Goal: Task Accomplishment & Management: Use online tool/utility

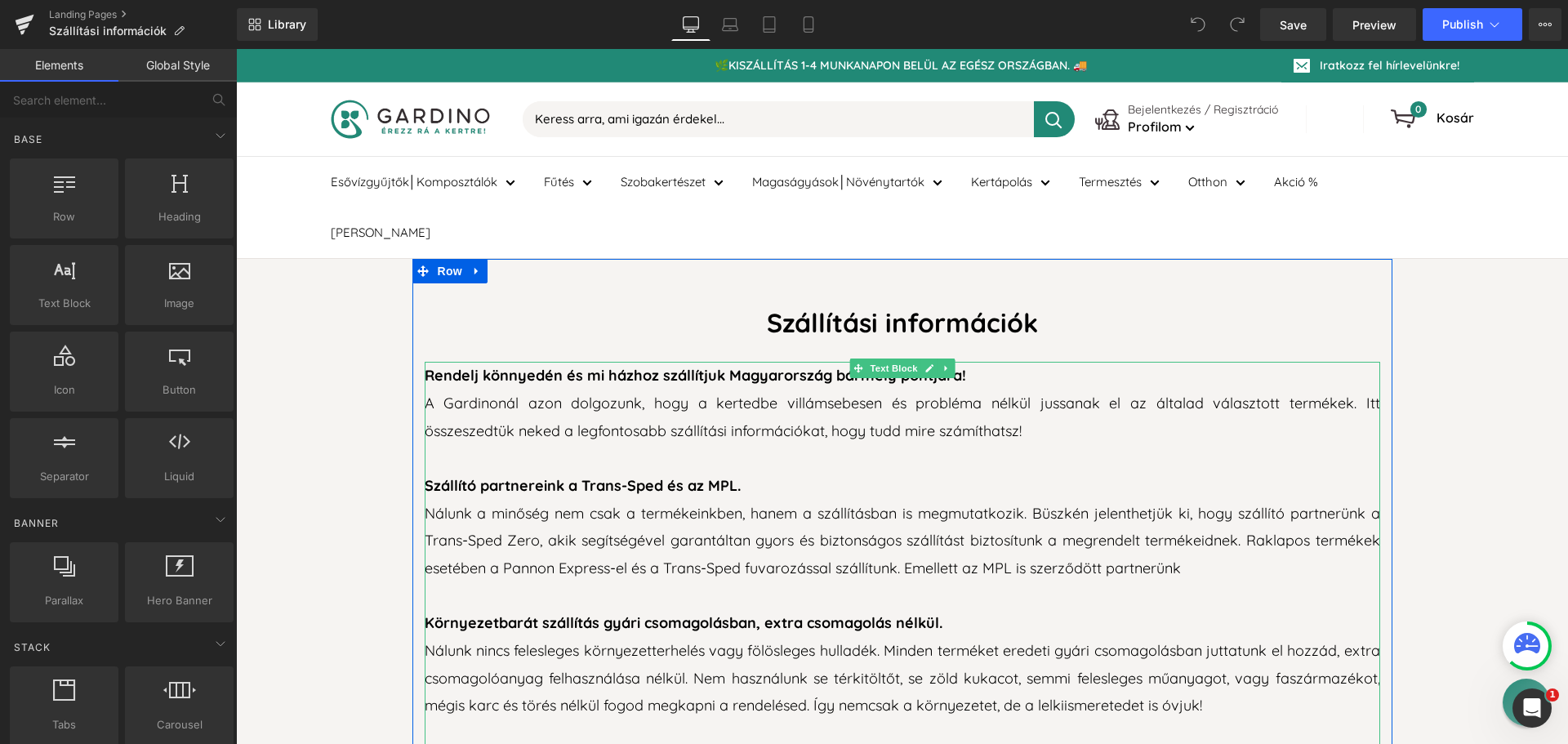
click at [713, 504] on span "Nálunk a minőség nem csak a termékeinkben, hanem a szállításban is megmutatkozi…" at bounding box center [902, 540] width 955 height 73
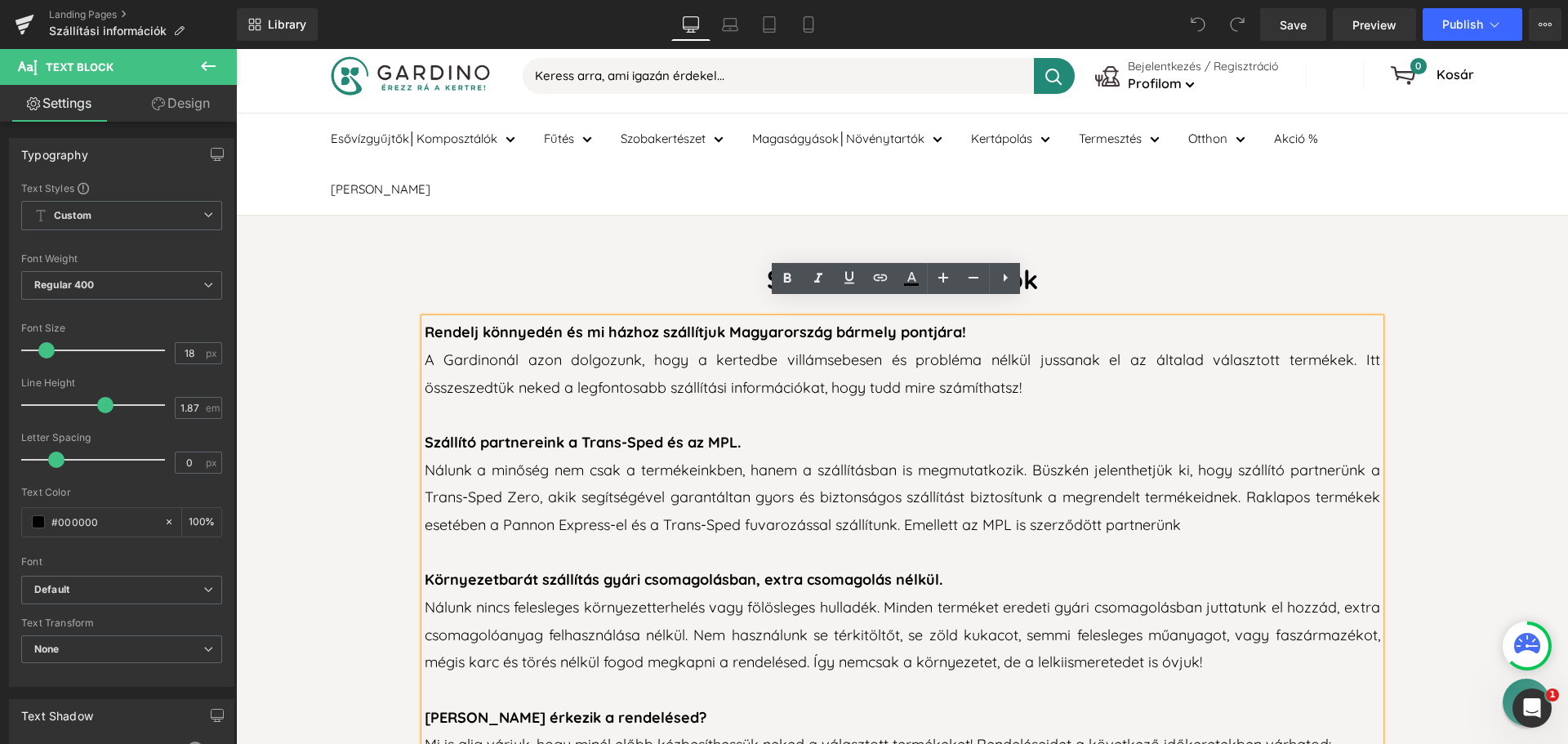
scroll to position [163, 0]
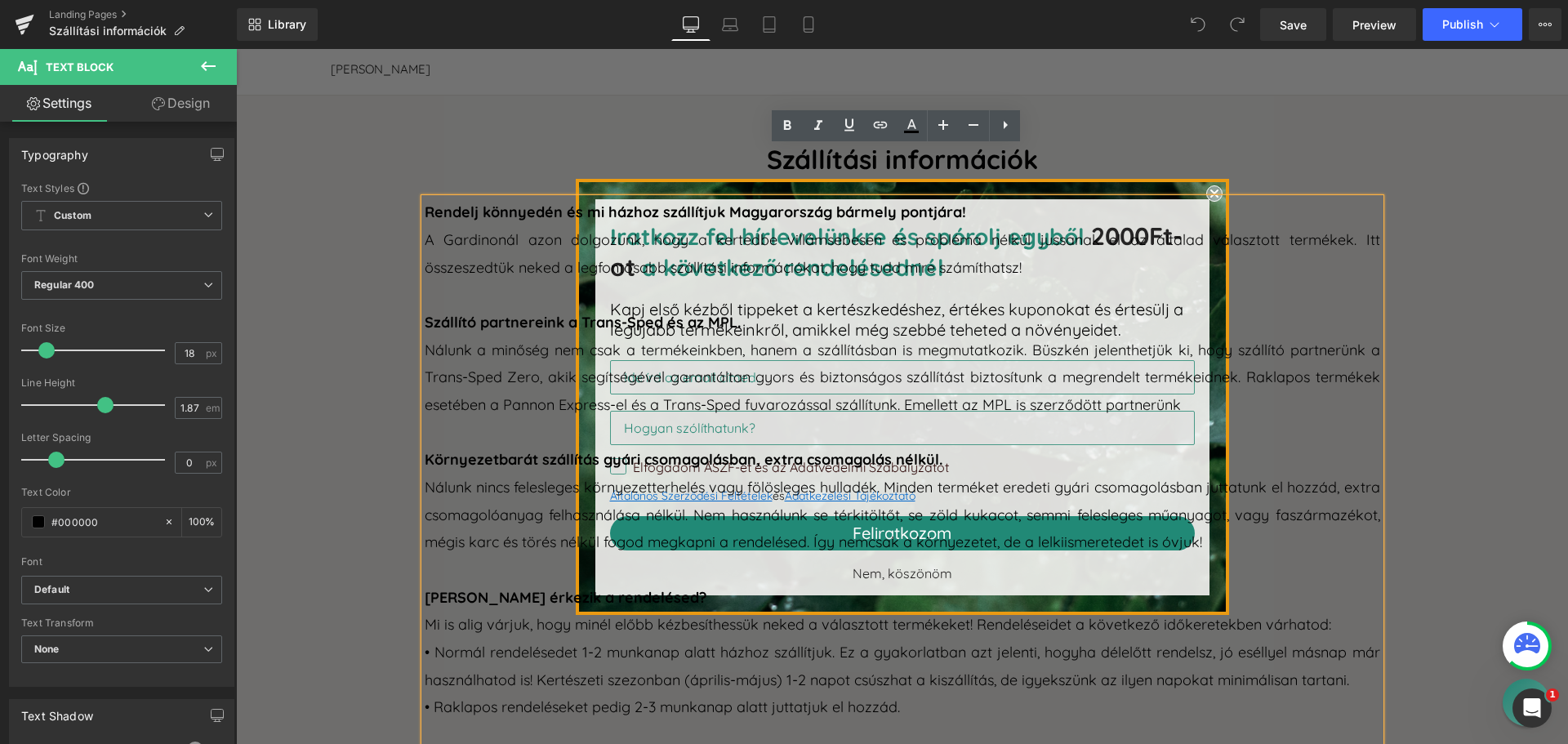
click at [1204, 227] on p "A Gardinonál azon dolgozunk, hogy a kertedbe villámsebesen és probléma nélkül j…" at bounding box center [902, 253] width 955 height 54
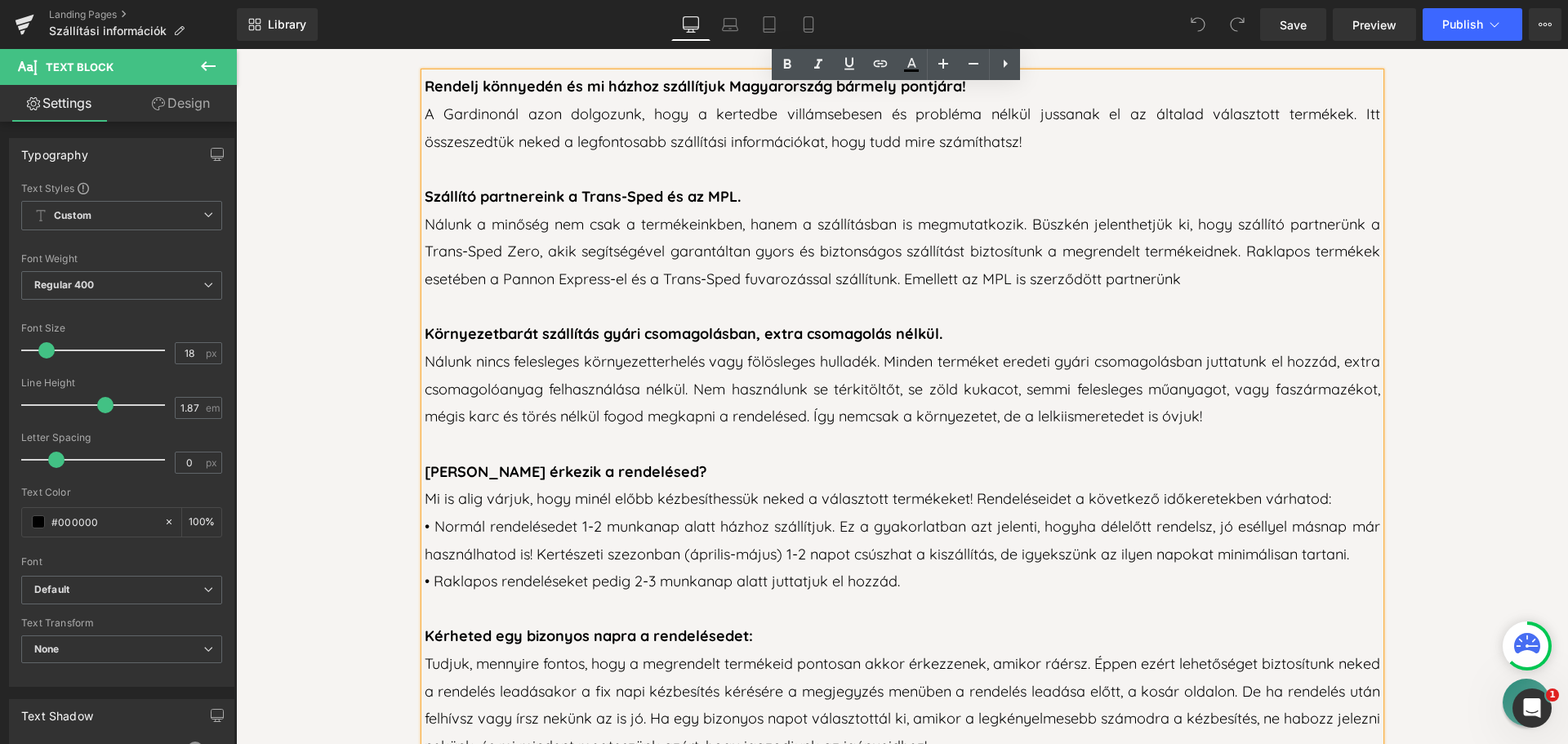
scroll to position [326, 0]
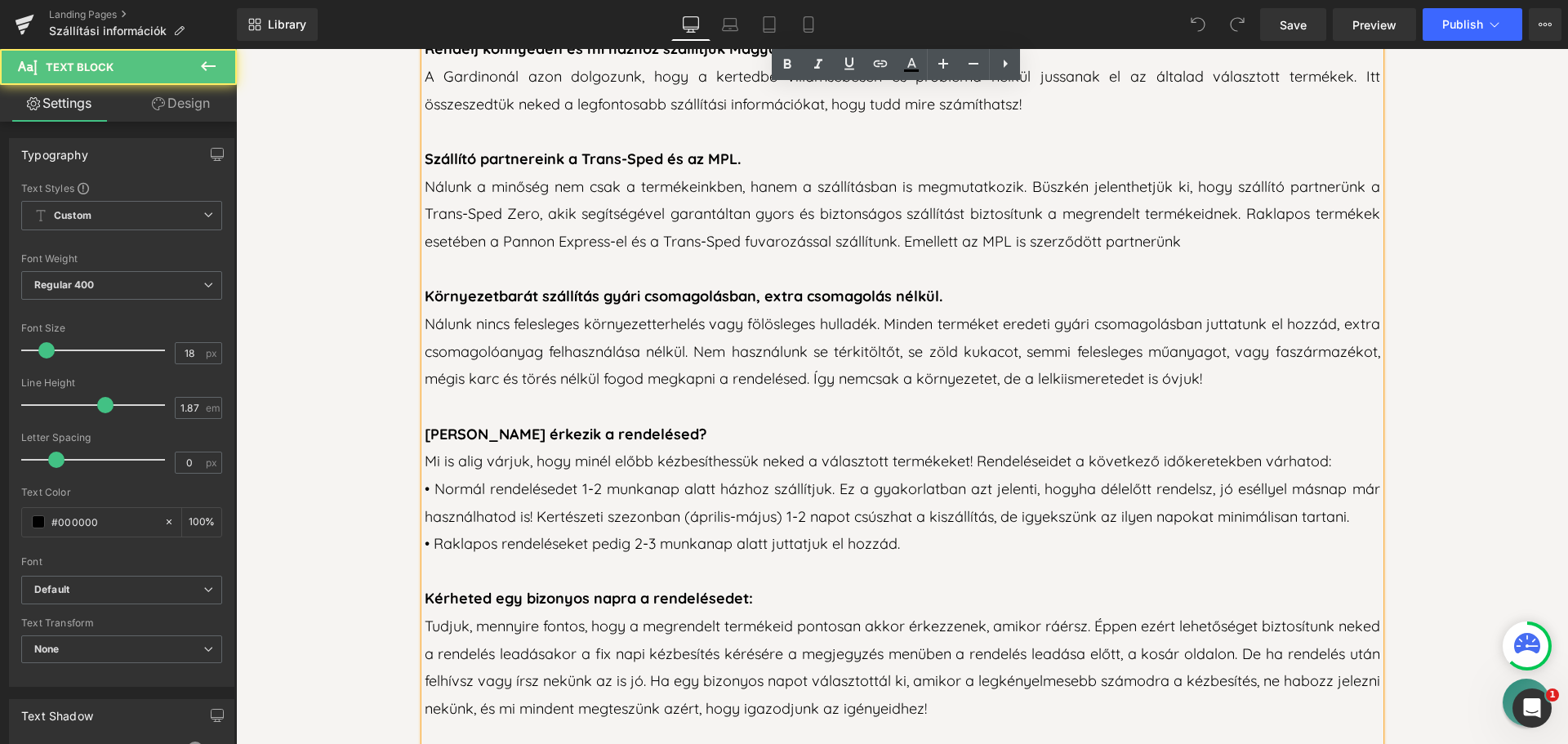
click at [832, 475] on p "• Normál rendelésedet 1-2 munkanap alatt házhoz szállítjuk. Ez a gyakorlatban a…" at bounding box center [902, 502] width 955 height 54
click at [792, 475] on p "• Normál rendelésedet 1-2 munkanap alatt házhoz szállítjuk. Ez a gyakorlatban a…" at bounding box center [902, 502] width 955 height 54
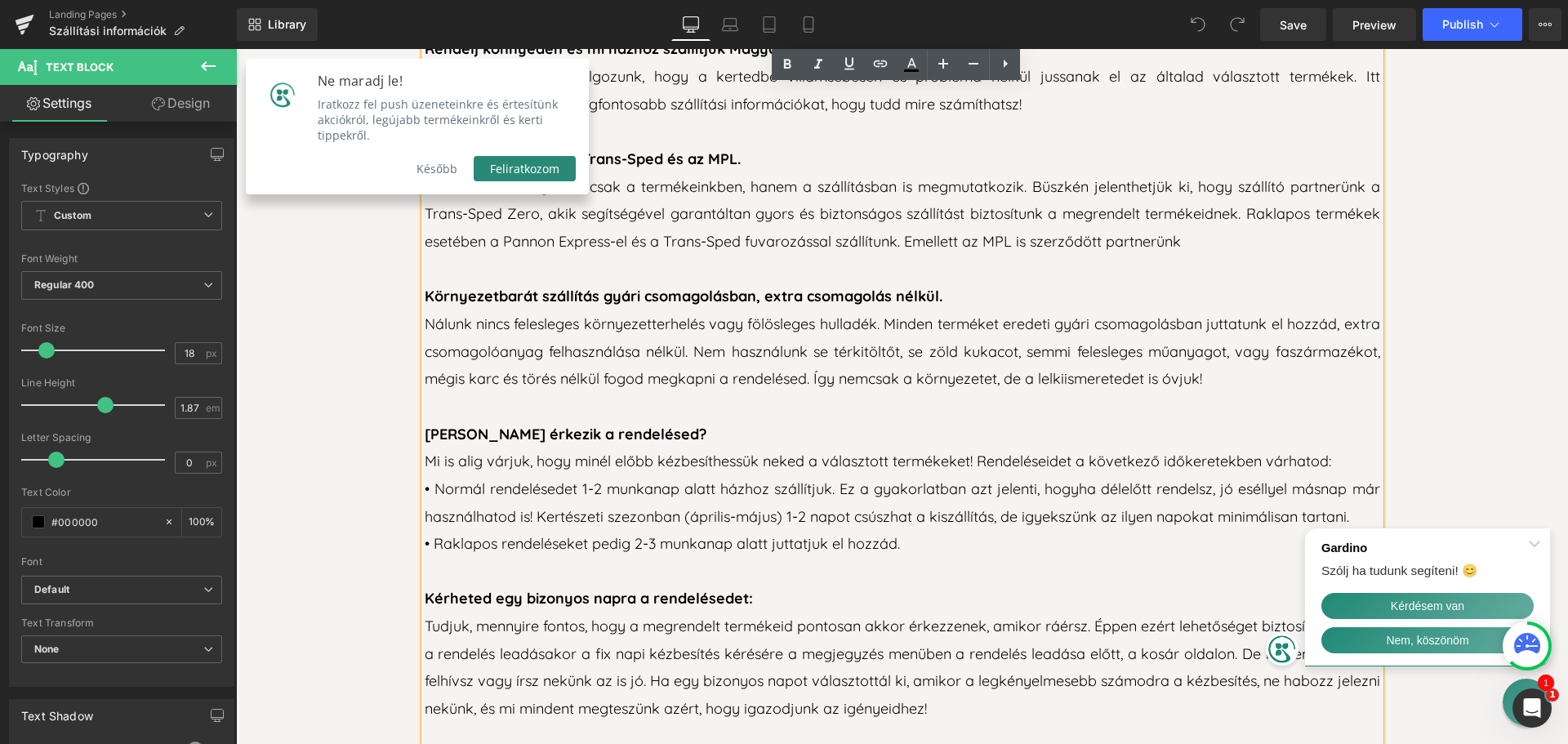
scroll to position [0, 0]
click at [965, 447] on p "Mi is alig várjuk, hogy minél előbb kézbesíthessük neked a választott termékeke…" at bounding box center [902, 461] width 955 height 28
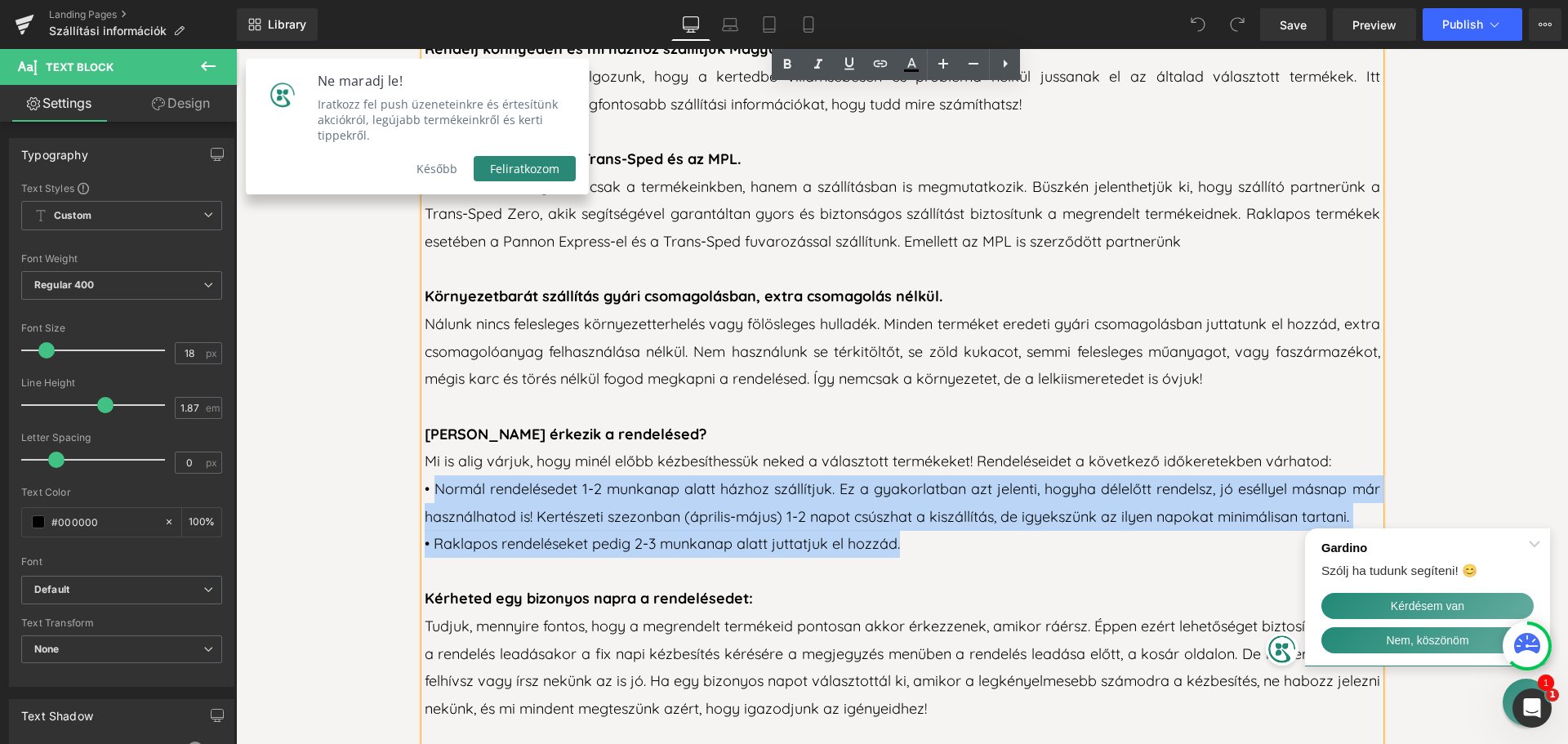
drag, startPoint x: 431, startPoint y: 436, endPoint x: 895, endPoint y: 492, distance: 467.4
paste div "To enrich screen reader interactions, please activate Accessibility in Grammarl…"
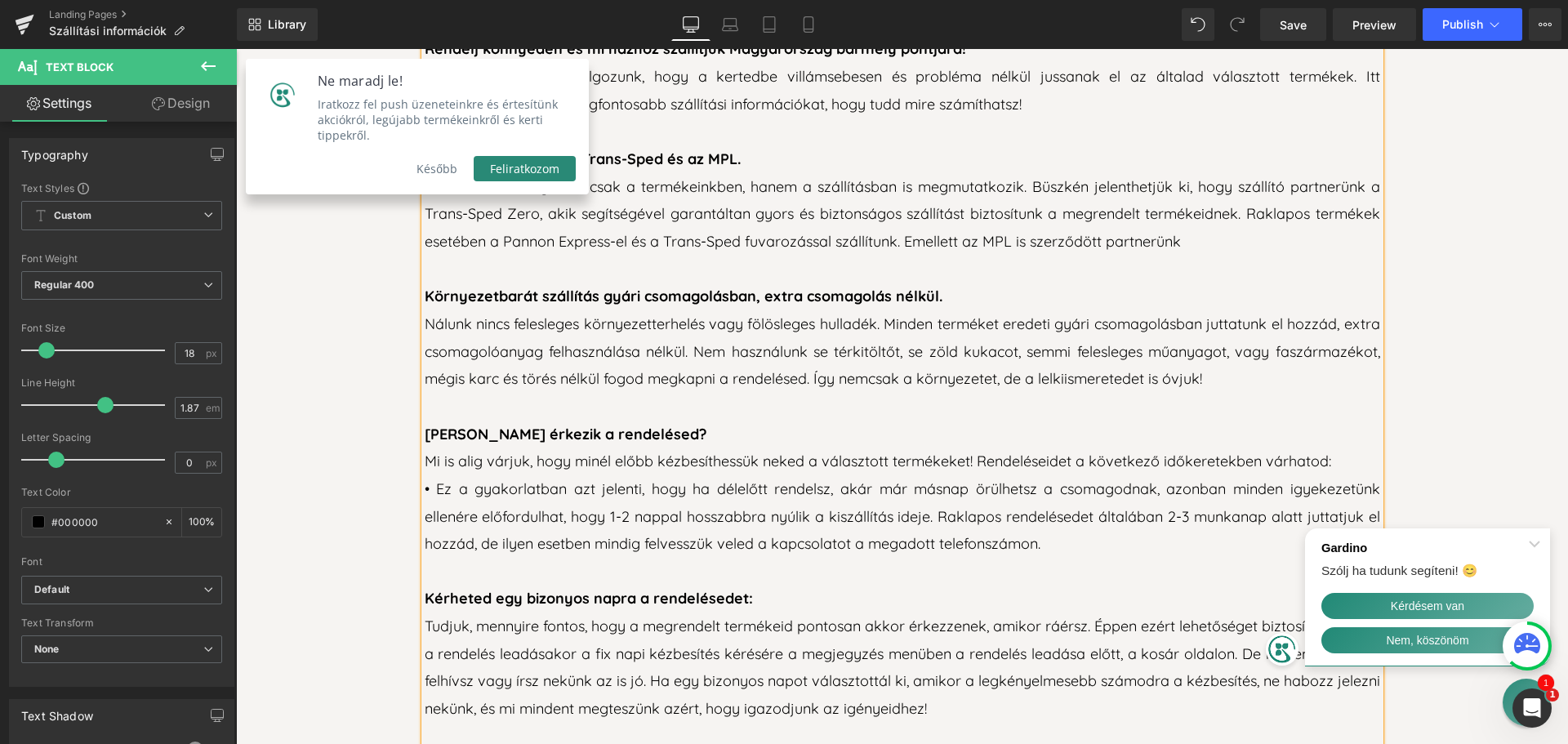
click at [933, 475] on p "• Ez a gyakorlatban azt jelenti, hogy ha délelőtt rendelsz, akár már másnap örü…" at bounding box center [902, 515] width 955 height 82
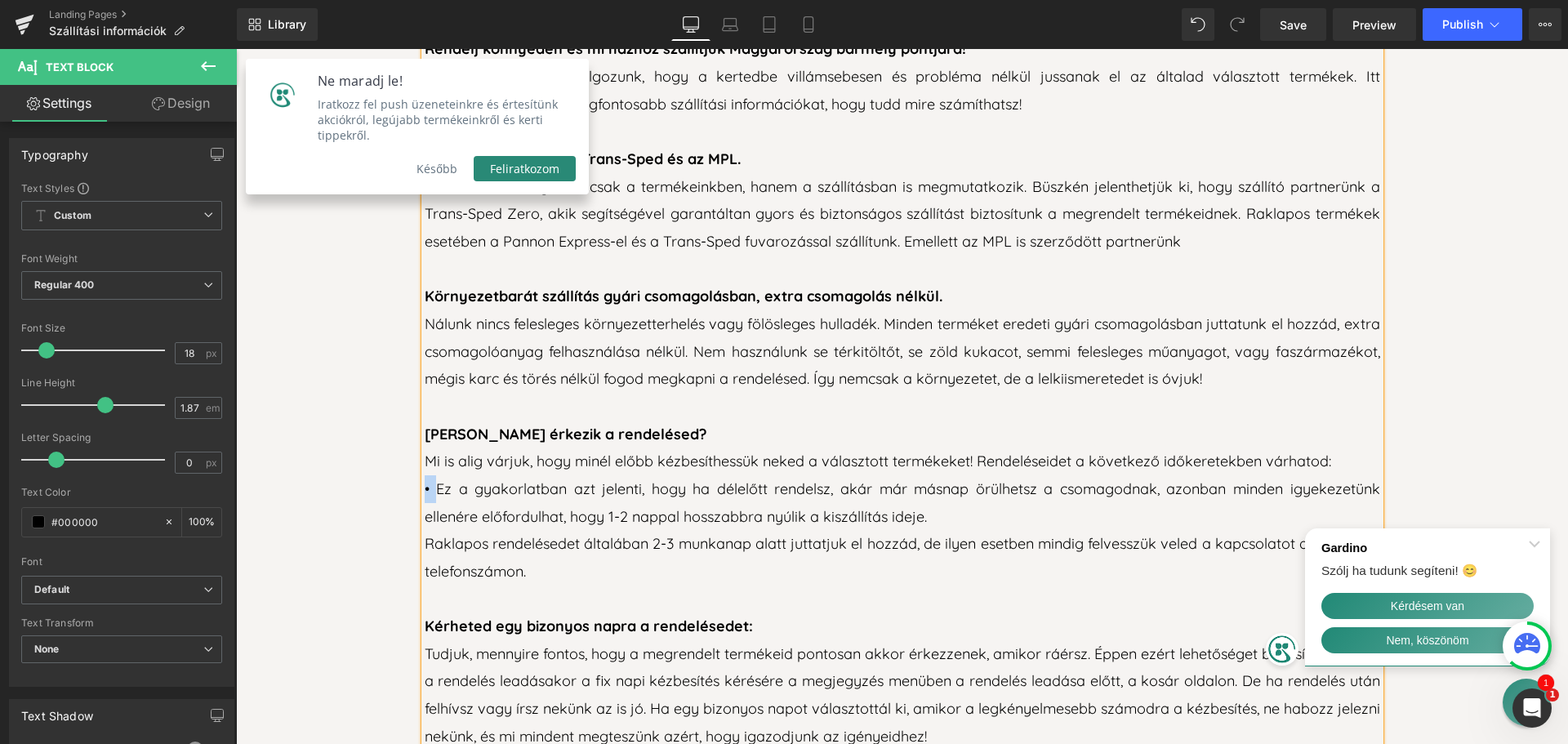
drag, startPoint x: 434, startPoint y: 439, endPoint x: 419, endPoint y: 437, distance: 15.1
click at [425, 475] on p "• Ez a gyakorlatban azt jelenti, hogy ha délelőtt rendelsz, akár már másnap örü…" at bounding box center [902, 502] width 955 height 54
copy p "•"
click at [425, 530] on p "Raklapos rendelésedet általában 2-3 munkanap alatt juttatjuk el hozzád, de ilye…" at bounding box center [902, 557] width 955 height 54
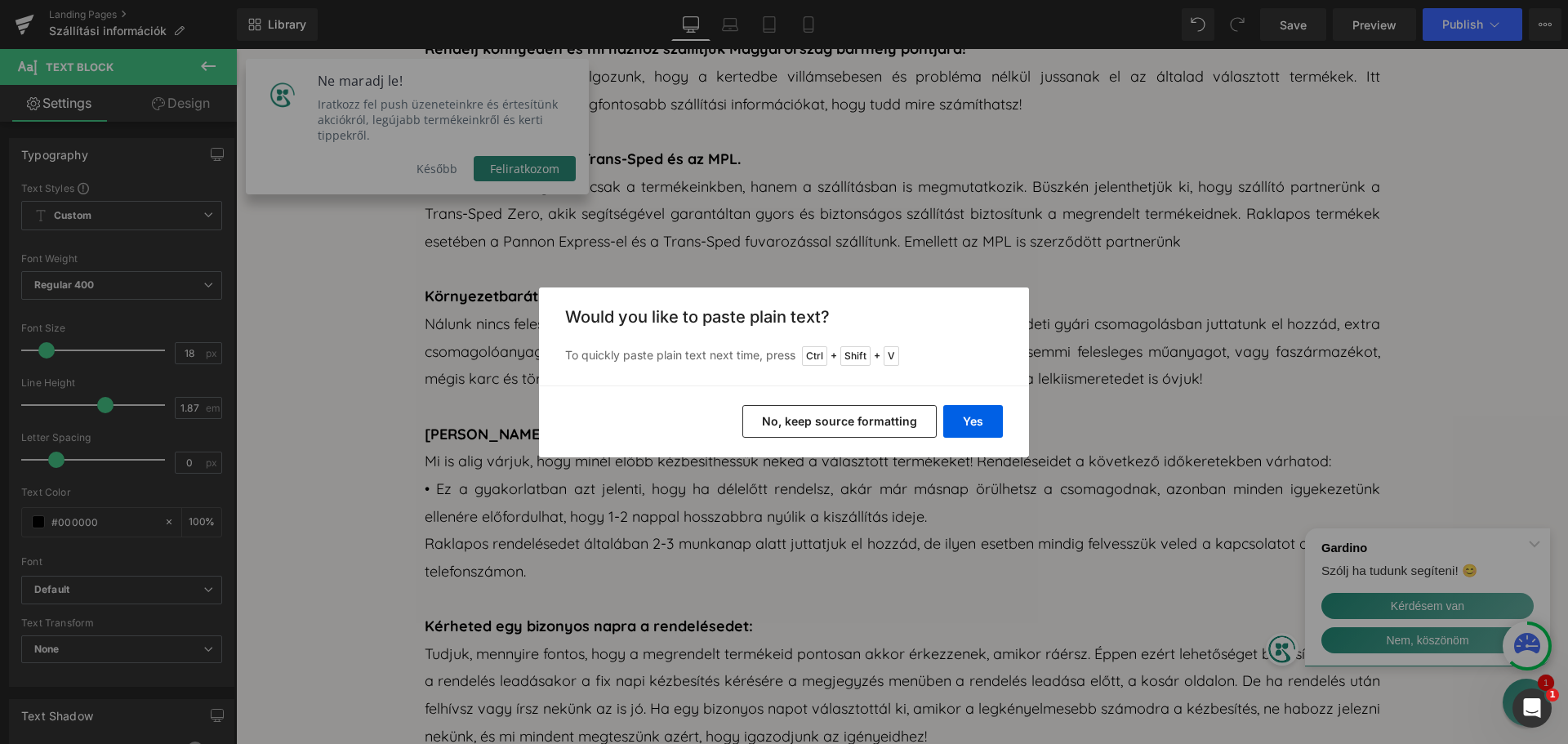
click at [869, 427] on button "No, keep source formatting" at bounding box center [839, 420] width 194 height 33
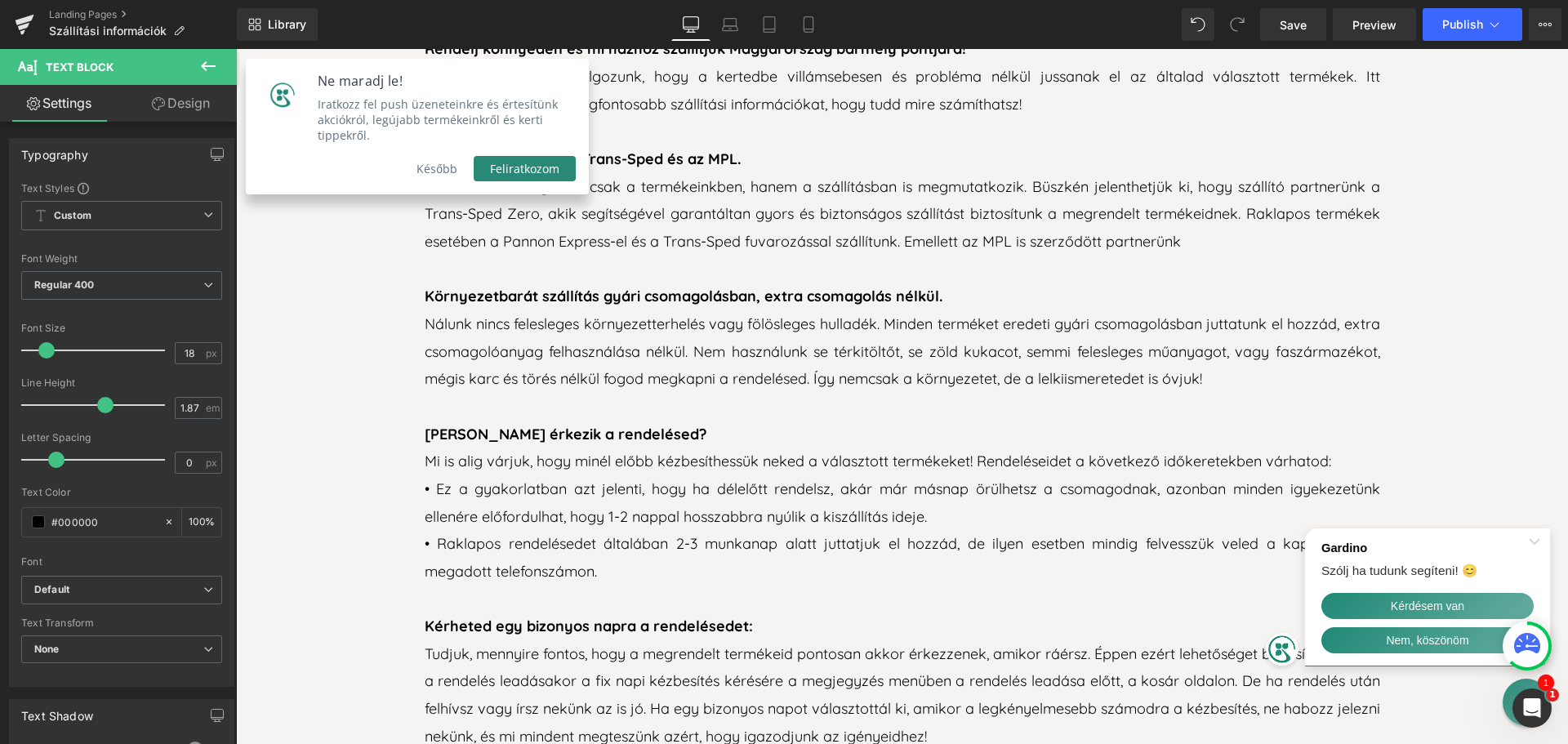
click at [1536, 544] on icon "Close Shoutbox" at bounding box center [1535, 544] width 12 height 12
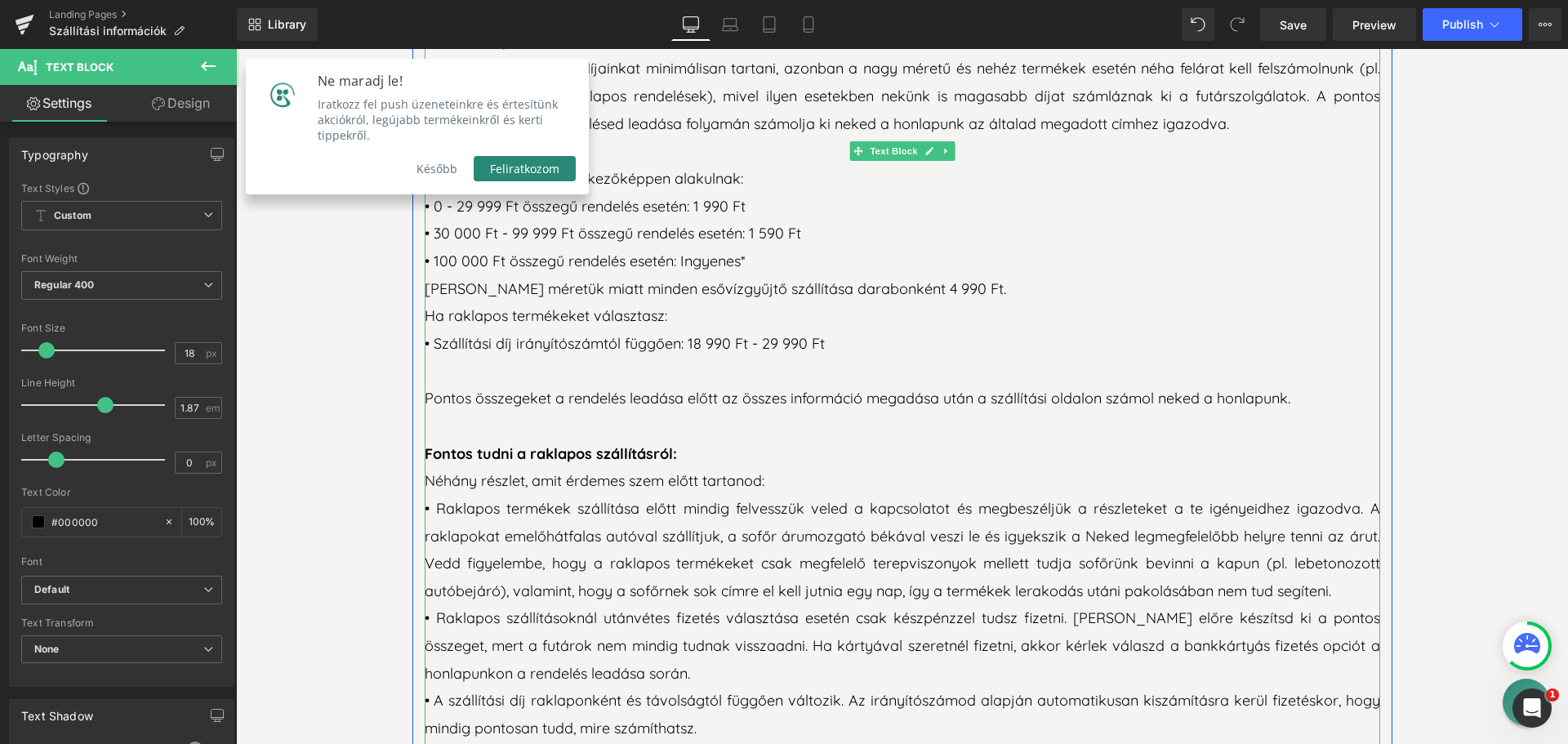
scroll to position [1225, 0]
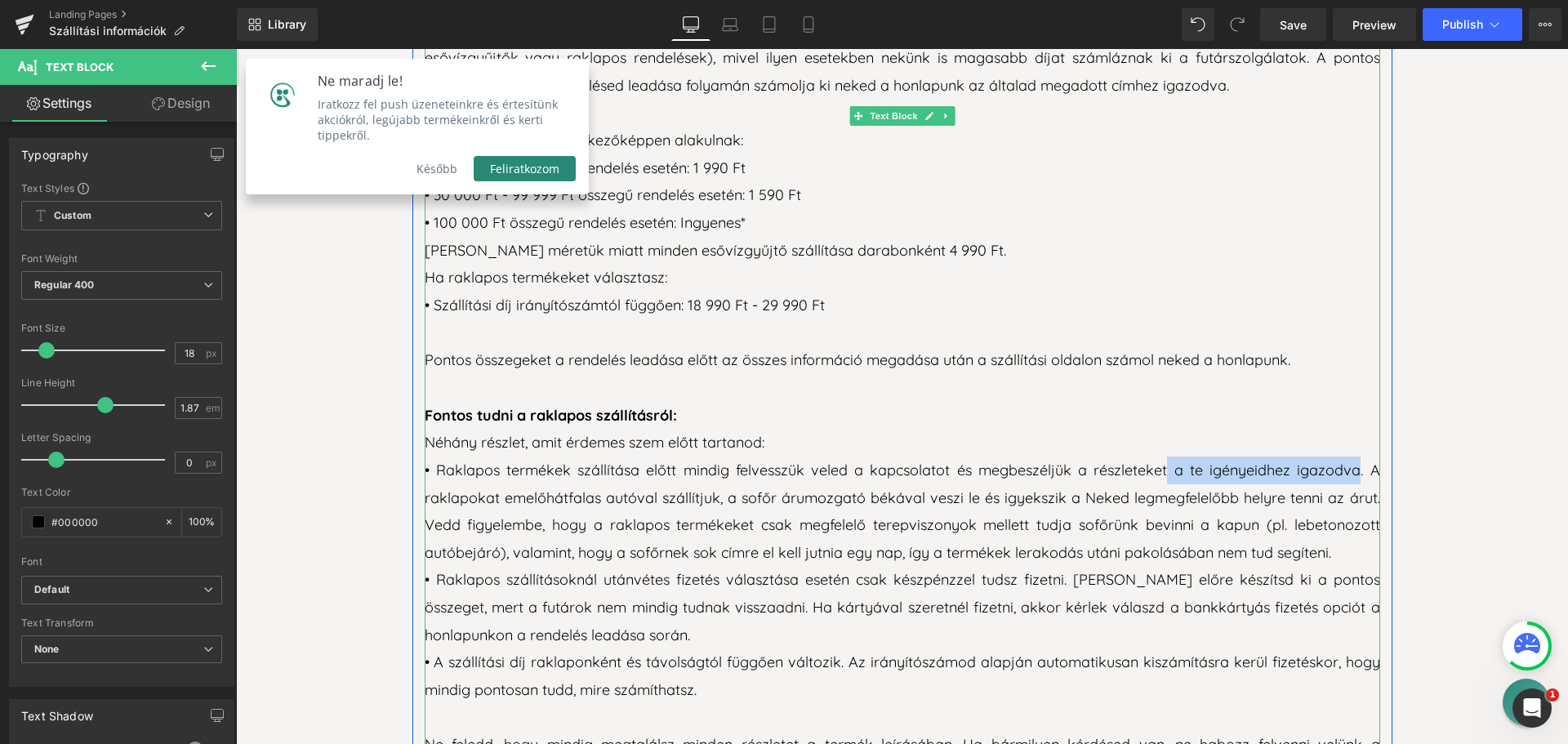
drag, startPoint x: 1162, startPoint y: 417, endPoint x: 1353, endPoint y: 421, distance: 191.0
click at [1353, 456] on p "• Raklapos termékek szállítása előtt mindig felvesszük veled a kapcsolatot és m…" at bounding box center [902, 511] width 955 height 110
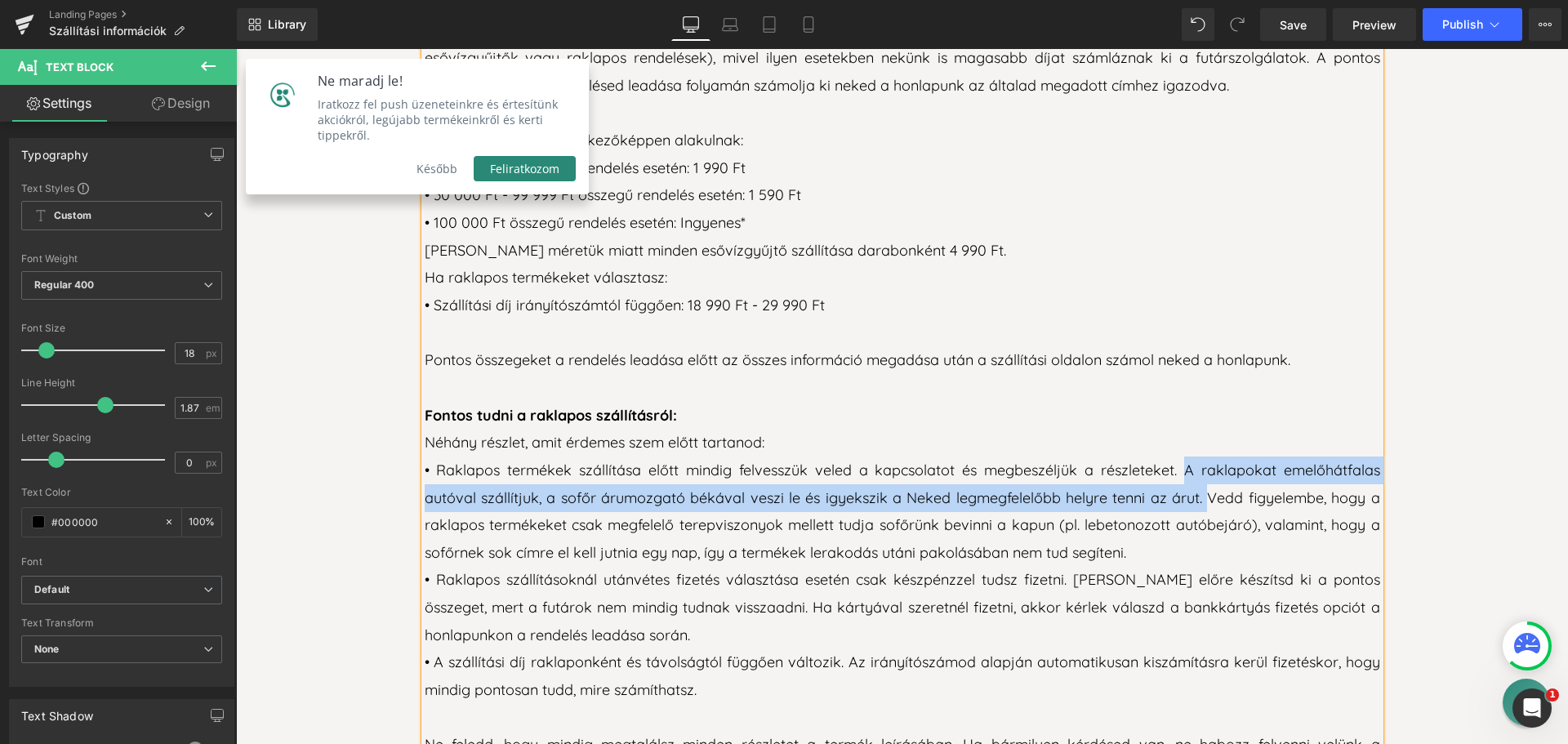
drag, startPoint x: 1180, startPoint y: 418, endPoint x: 1199, endPoint y: 441, distance: 29.8
click at [1199, 456] on p "• Raklapos termékek szállítása előtt mindig felvesszük veled a kapcsolatot és m…" at bounding box center [902, 511] width 955 height 110
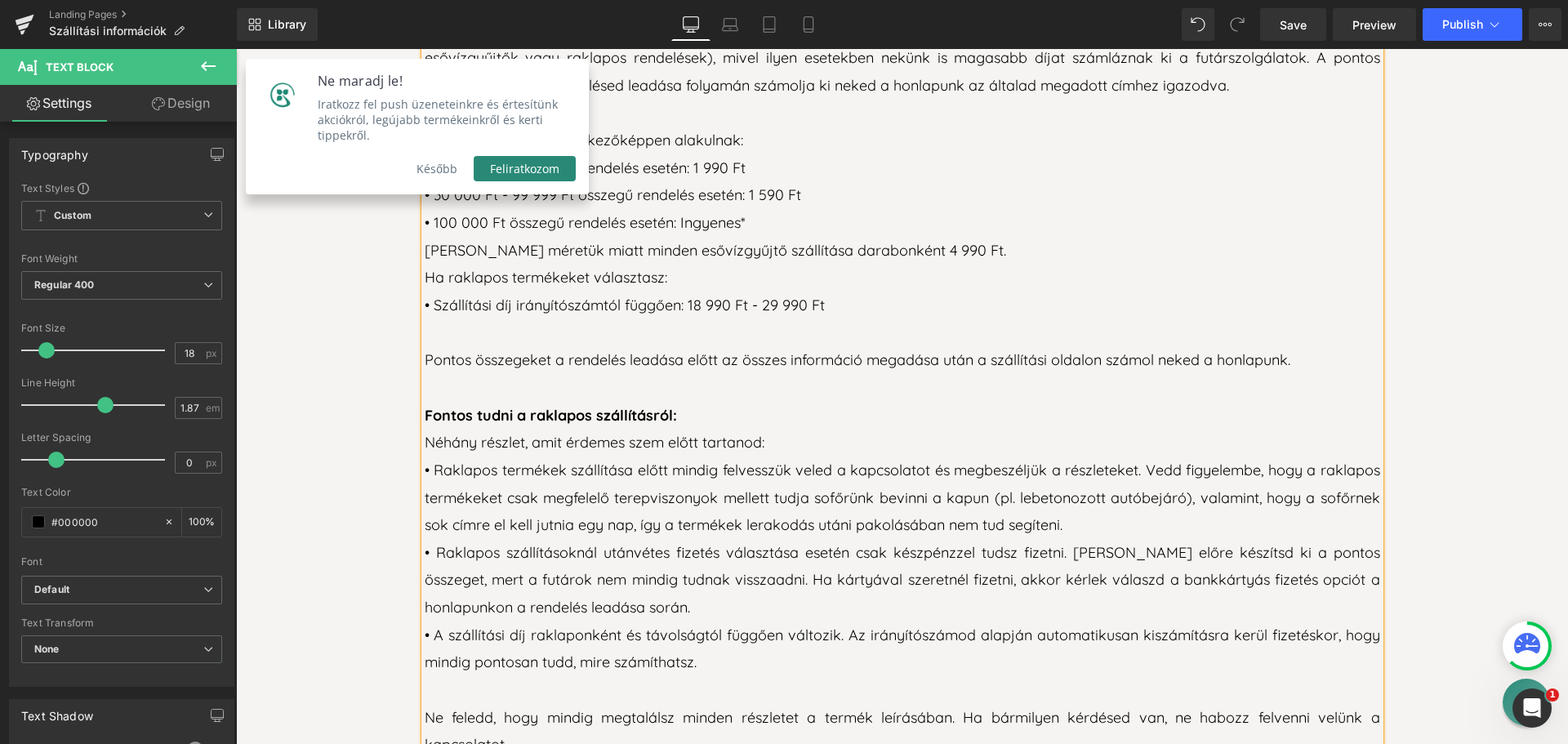
click at [1098, 456] on p "• Raklapos termékek szállítása előtt mindig felvesszük veled a kapcsolatot és m…" at bounding box center [902, 497] width 955 height 82
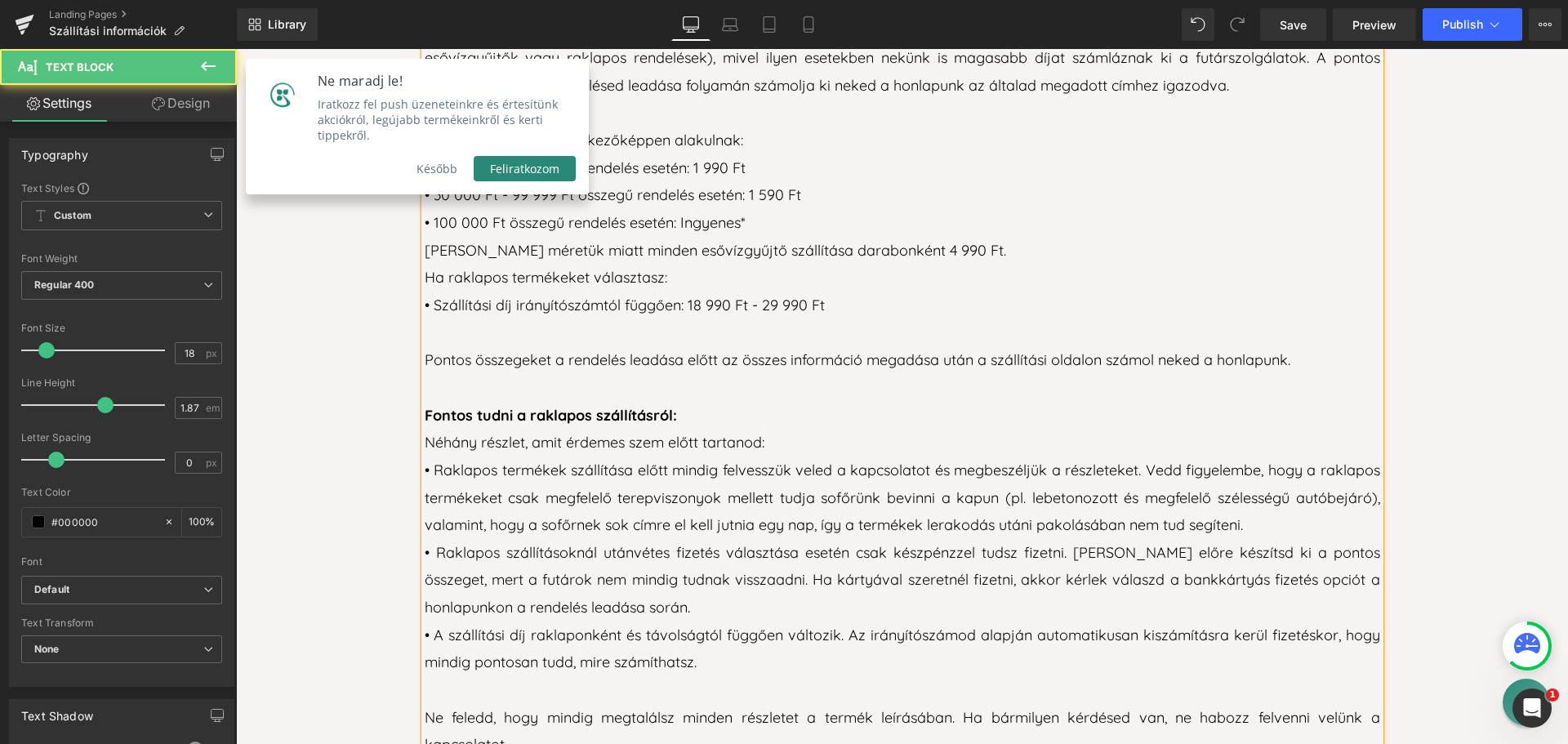
click at [1278, 473] on p "• Raklapos termékek szállítása előtt mindig felvesszük veled a kapcsolatot és m…" at bounding box center [902, 497] width 955 height 82
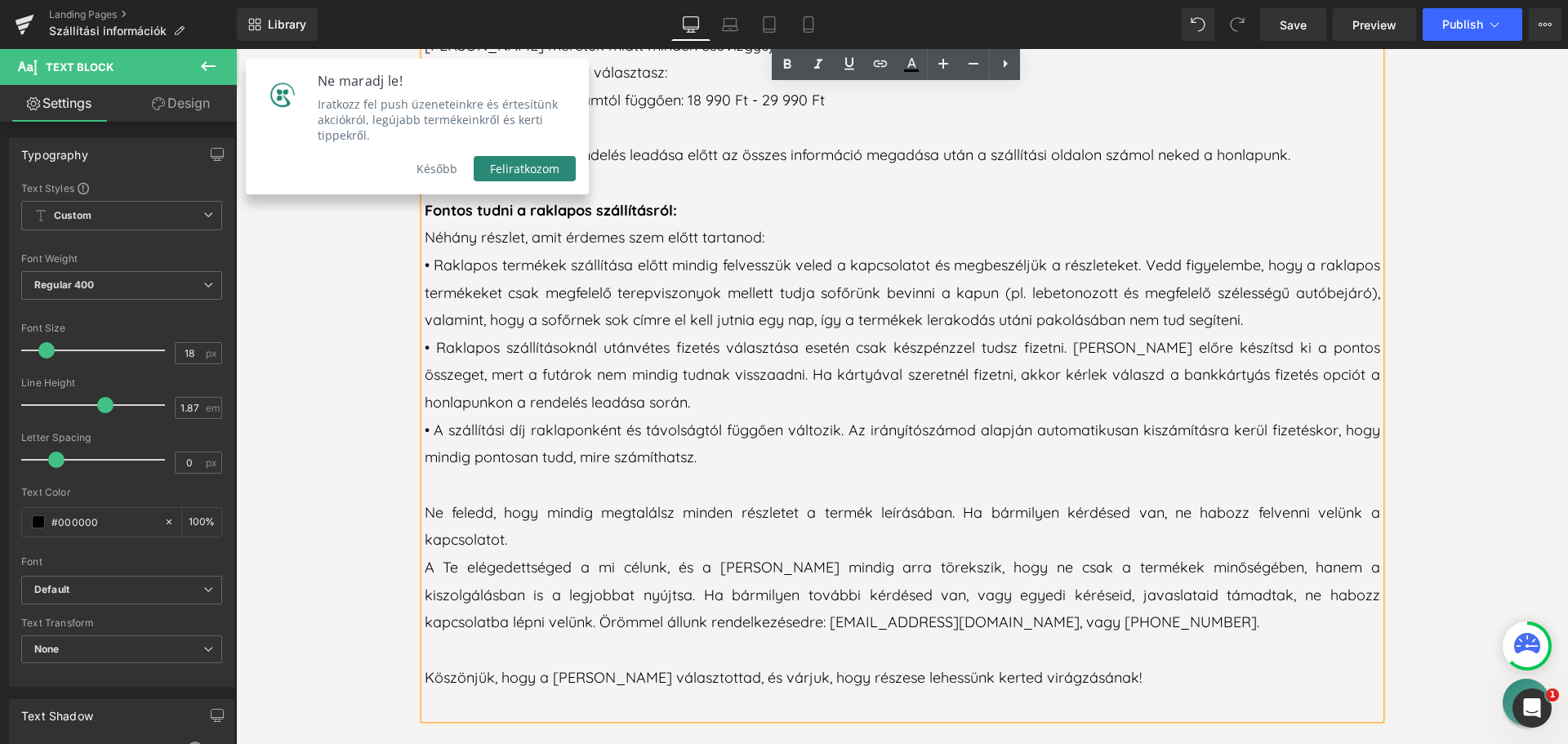
scroll to position [1469, 0]
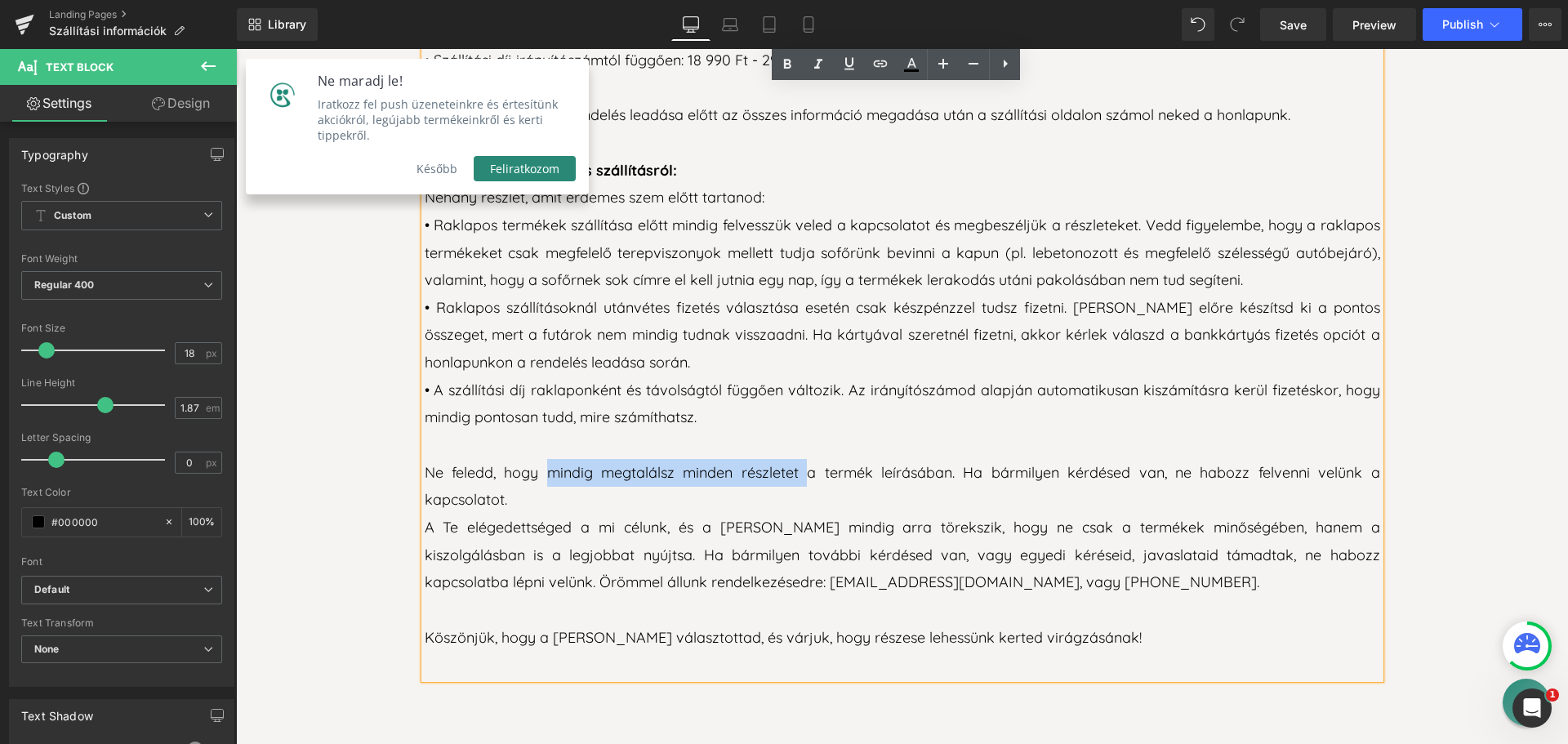
drag, startPoint x: 541, startPoint y: 423, endPoint x: 800, endPoint y: 416, distance: 259.1
click at [800, 459] on p "Ne feledd, hogy mindig megtalálsz minden részletet a termék leírásában. Ha bárm…" at bounding box center [902, 486] width 955 height 54
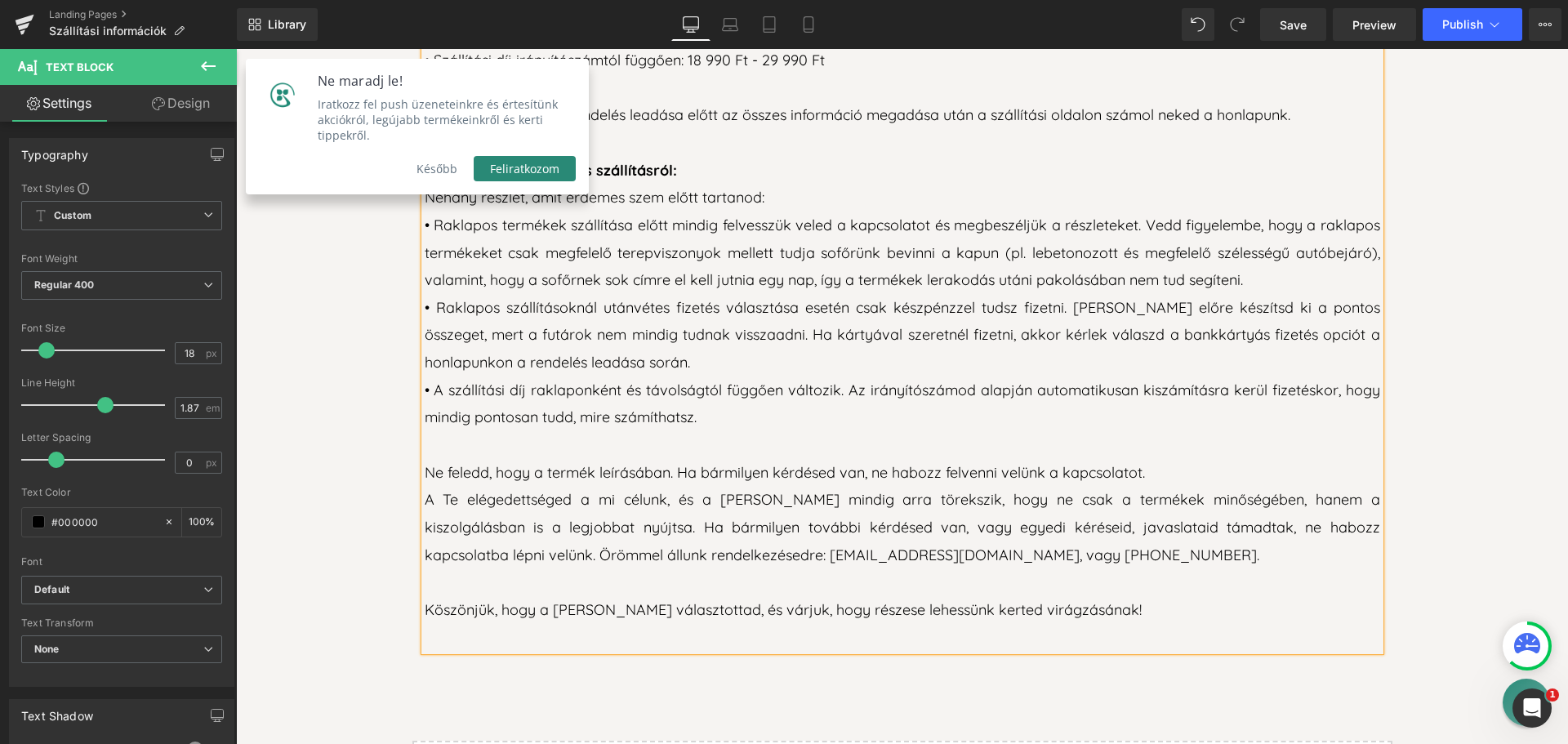
click at [664, 459] on p "Ne feledd, hogy a termék leírásában. Ha bármilyen kérdésed van, ne habozz felve…" at bounding box center [902, 473] width 955 height 28
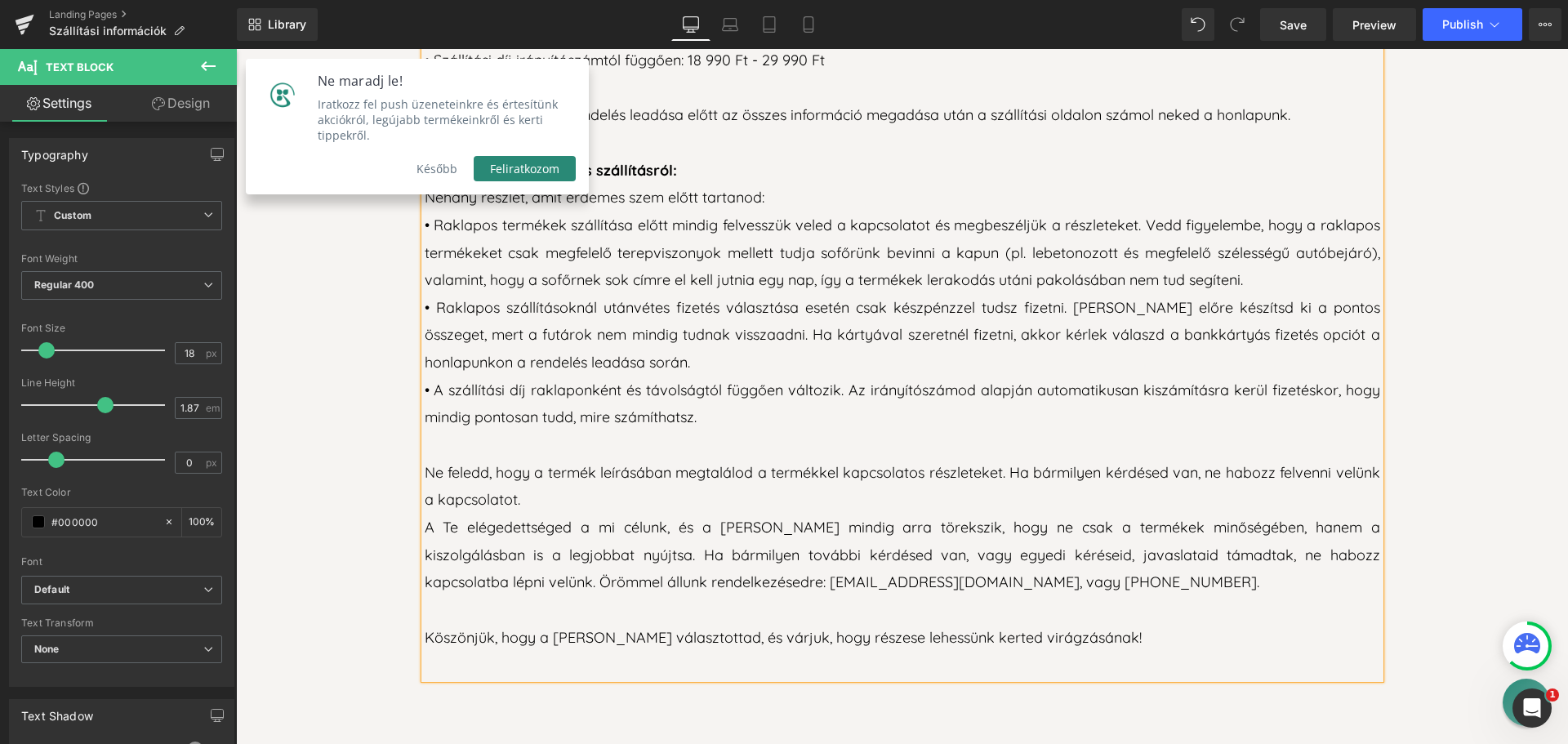
drag, startPoint x: 1099, startPoint y: 418, endPoint x: 1112, endPoint y: 420, distance: 13.2
click at [1101, 459] on p "Ne feledd, hogy a termék leírásában megtalálod a termékkel kapcsolatos részlete…" at bounding box center [902, 486] width 955 height 54
click at [442, 513] on p "A Te elégedettséged a mi célunk, és a [PERSON_NAME] mindig arra törekszik, hogy…" at bounding box center [902, 554] width 955 height 82
drag, startPoint x: 426, startPoint y: 474, endPoint x: 443, endPoint y: 476, distance: 17.1
click at [443, 513] on p "A te elégedettséged a mi célunk, és a [PERSON_NAME] mindig arra törekszik, hogy…" at bounding box center [902, 554] width 955 height 82
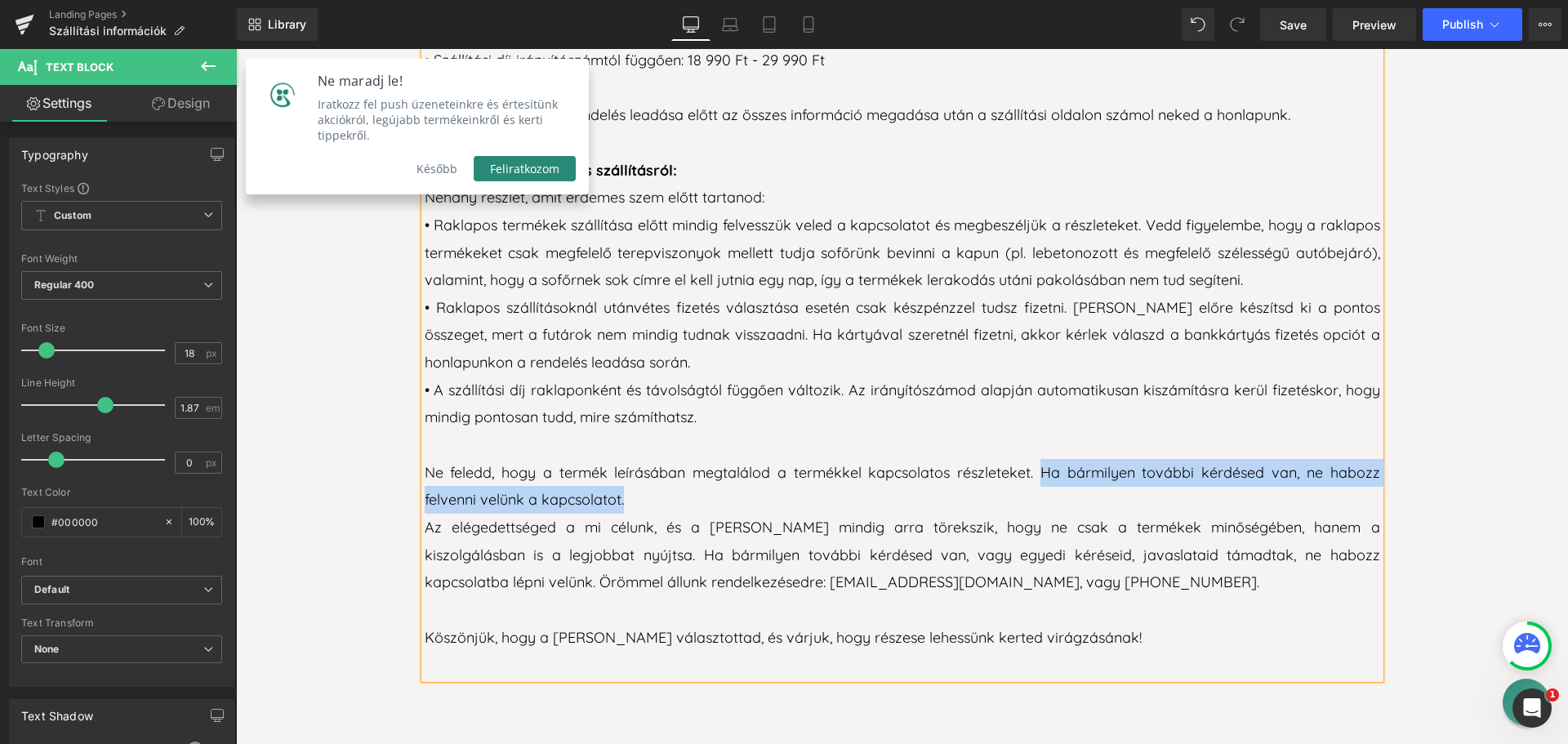
drag, startPoint x: 1036, startPoint y: 422, endPoint x: 620, endPoint y: 448, distance: 416.8
click at [620, 459] on p "Ne feledd, hogy a termék leírásában megtalálod a termékkel kapcsolatos részlete…" at bounding box center [902, 486] width 955 height 54
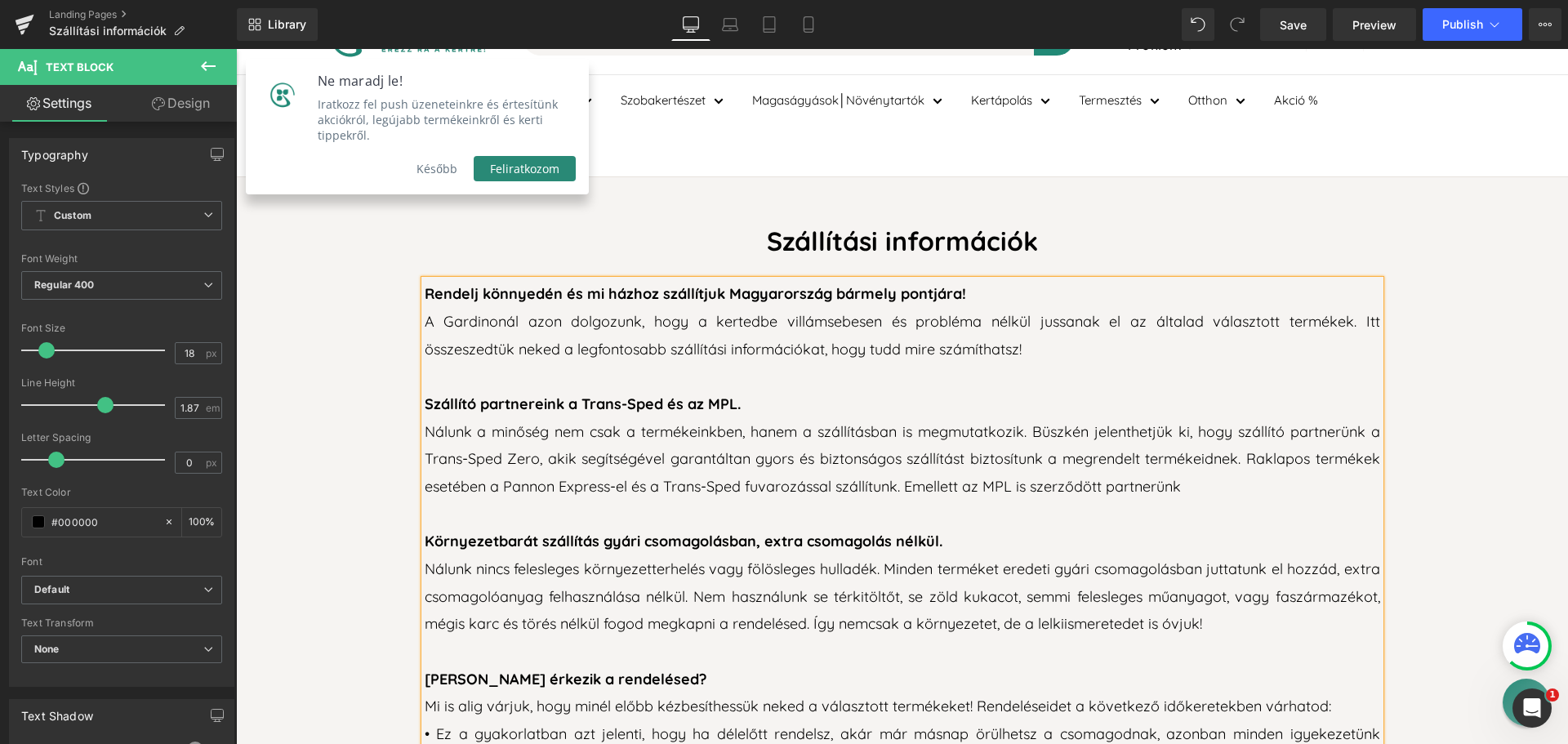
scroll to position [0, 0]
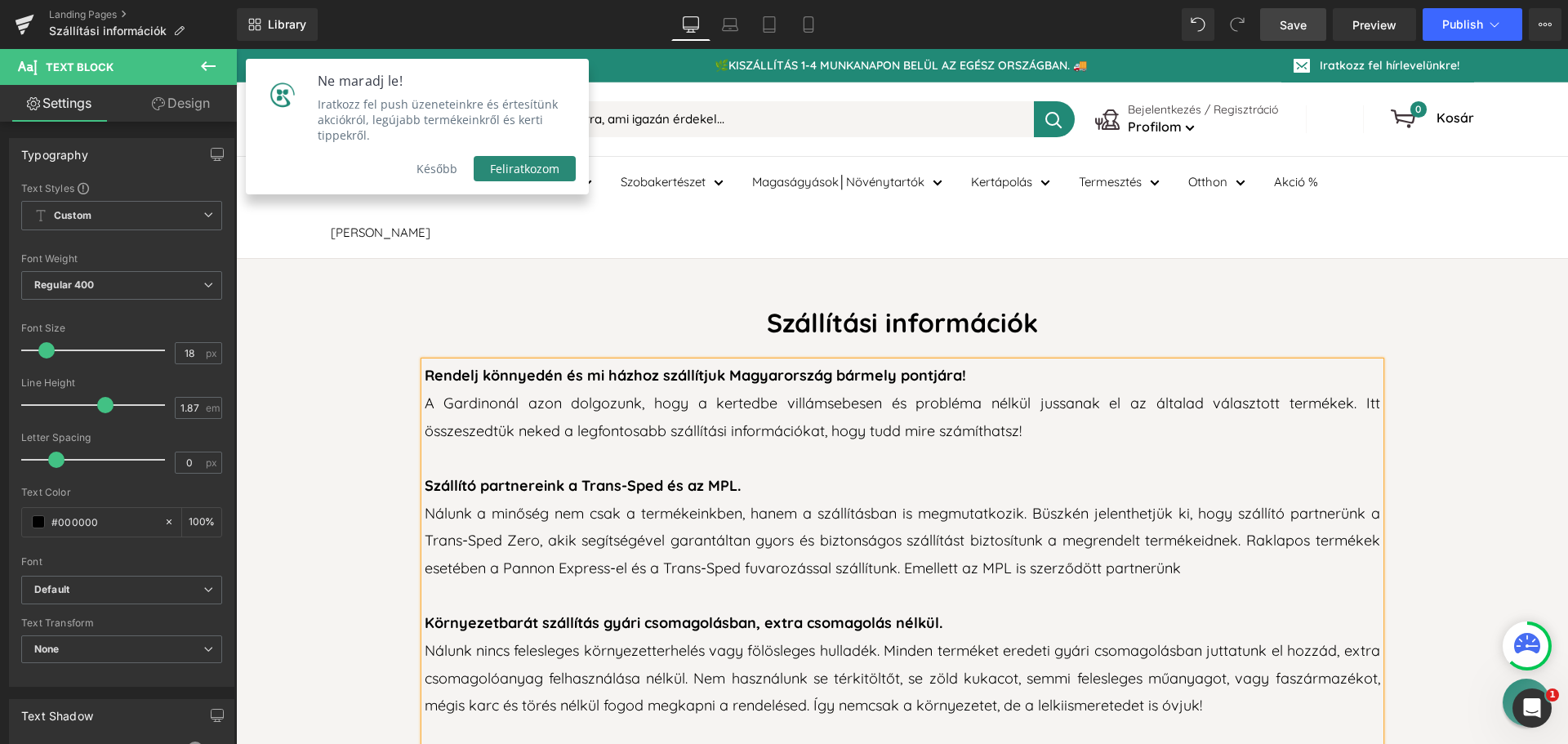
click at [1298, 23] on span "Save" at bounding box center [1293, 25] width 27 height 17
drag, startPoint x: 1508, startPoint y: 280, endPoint x: 1503, endPoint y: 273, distance: 8.6
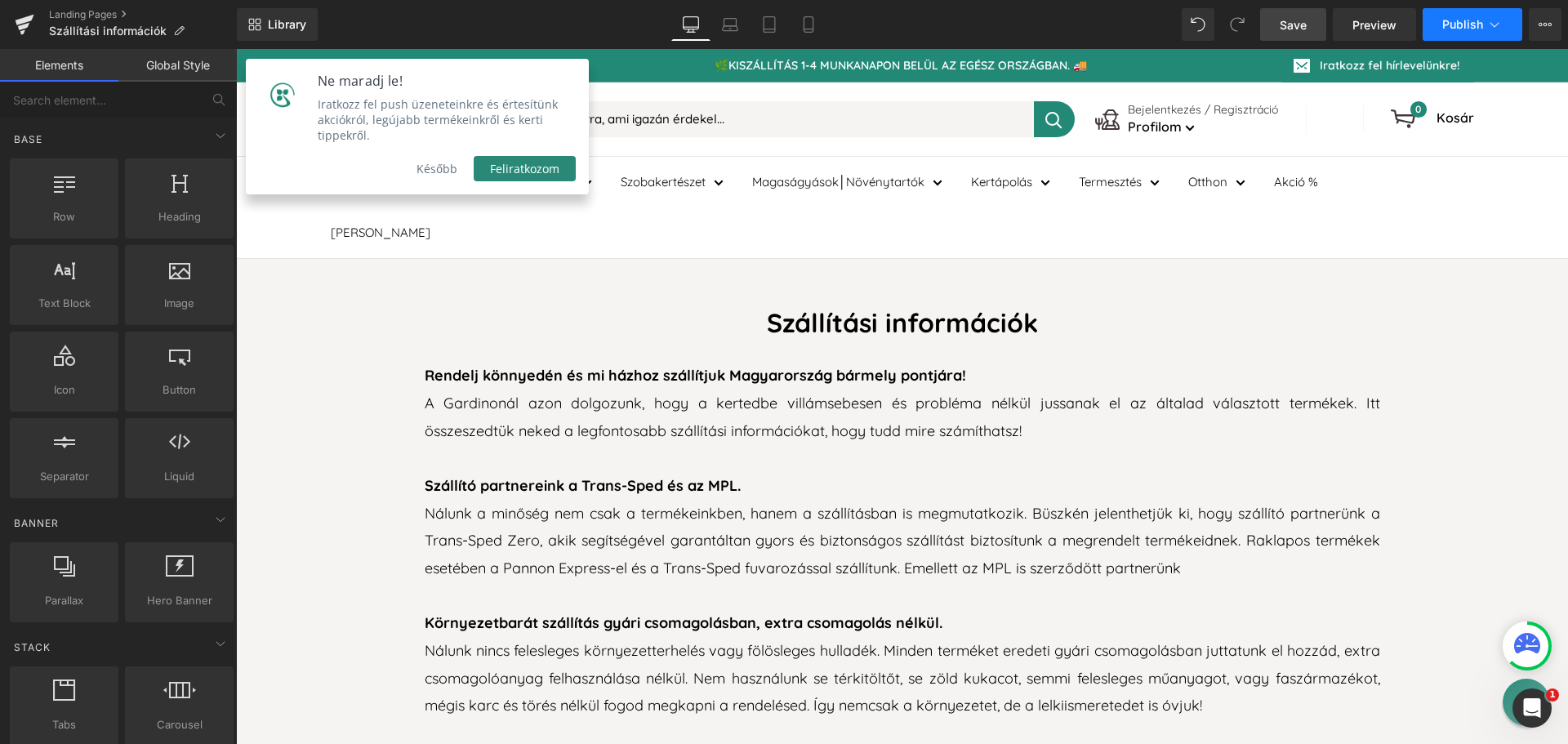
click at [1493, 24] on icon at bounding box center [1495, 25] width 17 height 17
click at [1462, 25] on span "Publish" at bounding box center [1462, 24] width 41 height 13
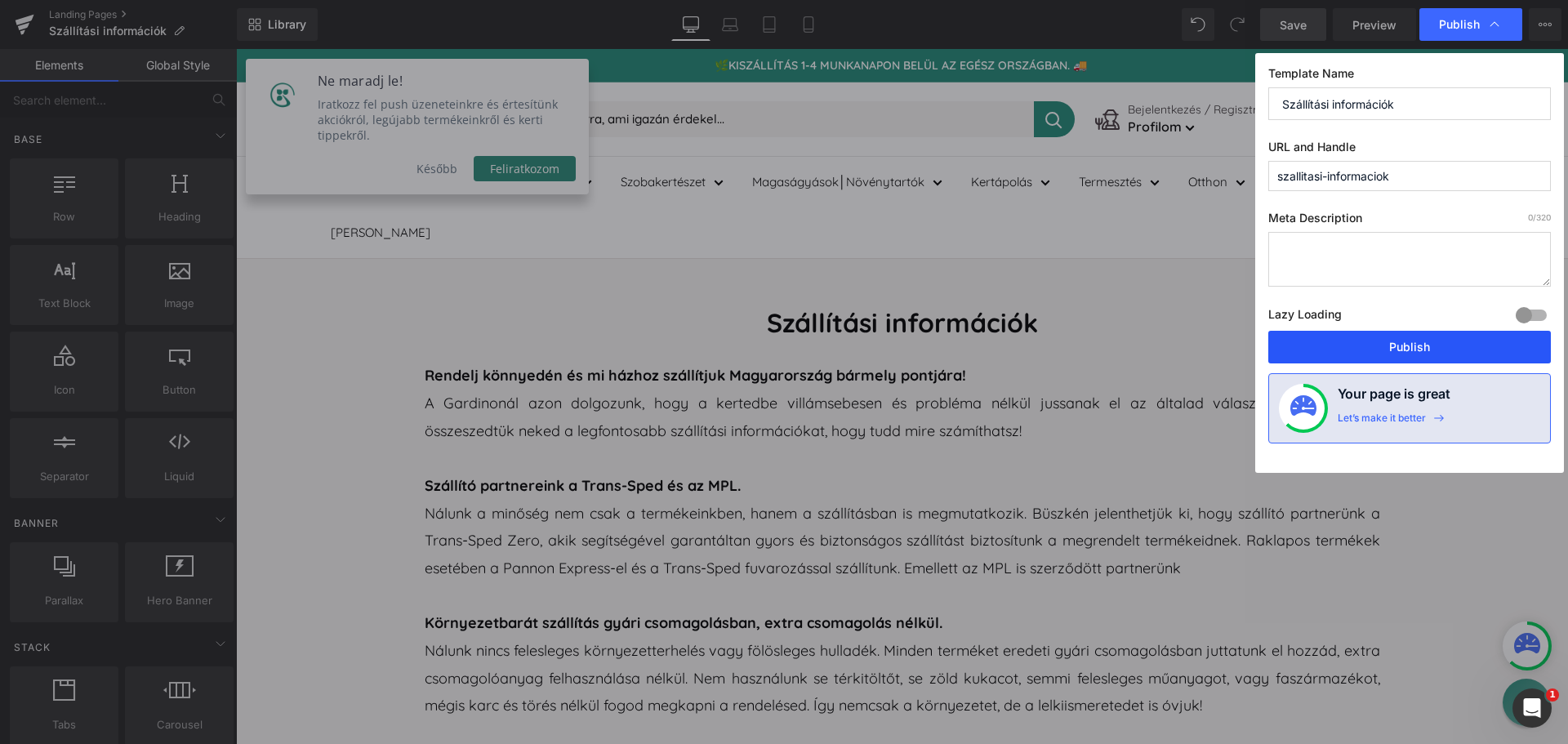
click at [1414, 346] on button "Publish" at bounding box center [1411, 346] width 283 height 33
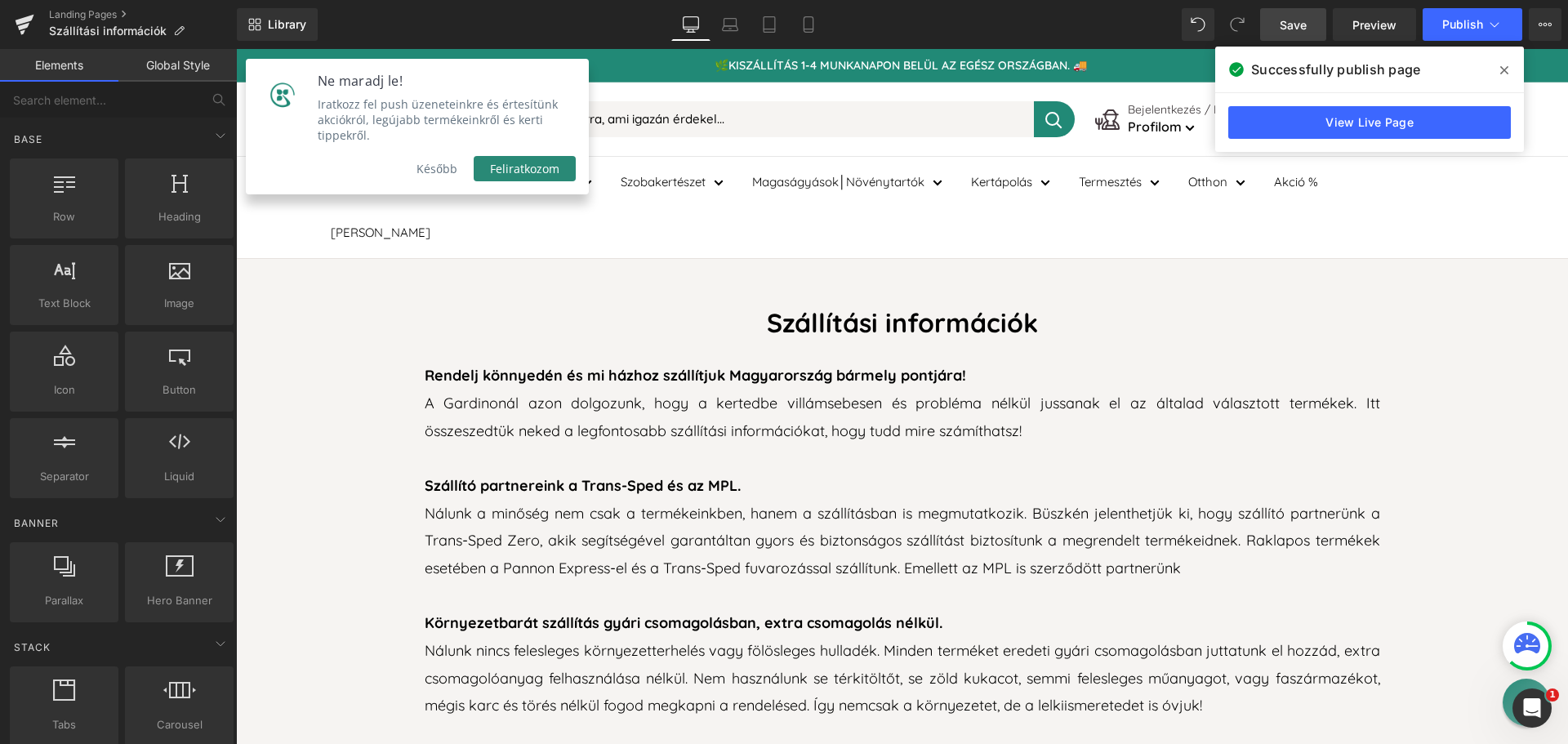
click at [1498, 69] on span at bounding box center [1505, 70] width 26 height 26
